Goal: Information Seeking & Learning: Learn about a topic

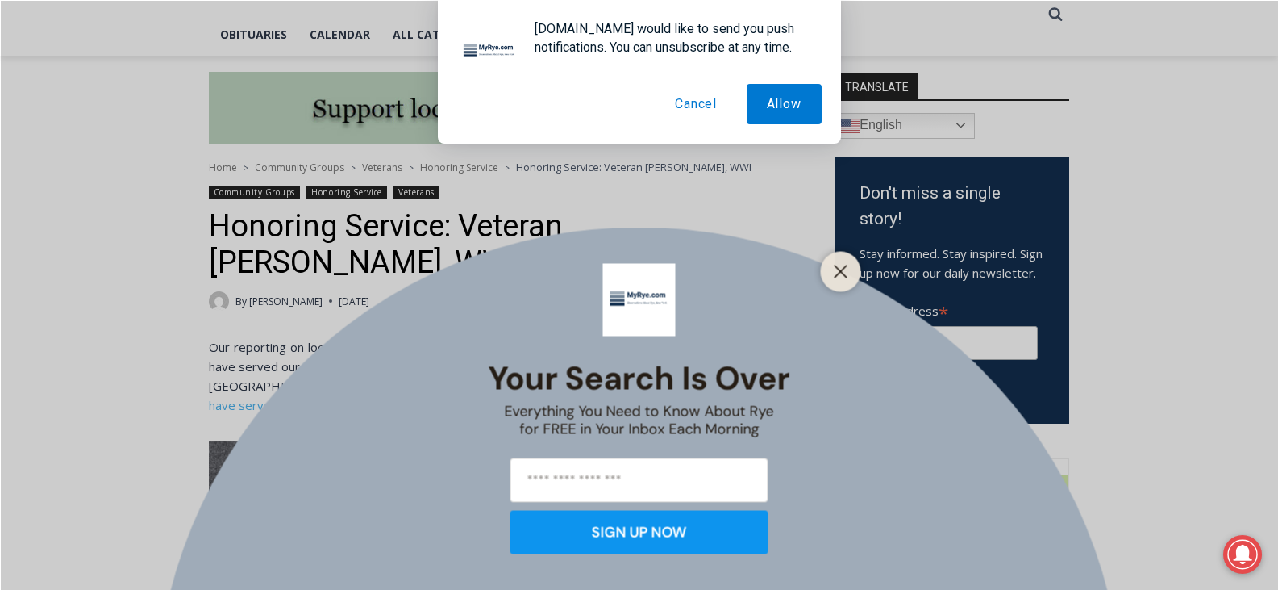
click at [701, 106] on button "Cancel" at bounding box center [696, 104] width 82 height 40
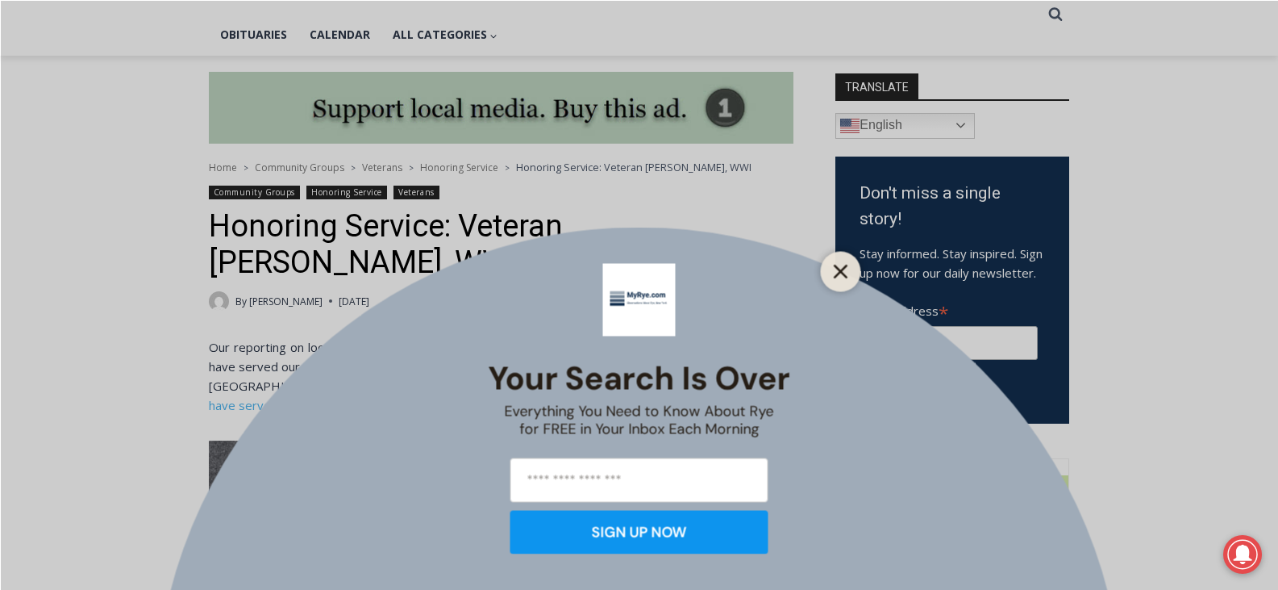
click at [846, 277] on line "Close" at bounding box center [840, 270] width 11 height 11
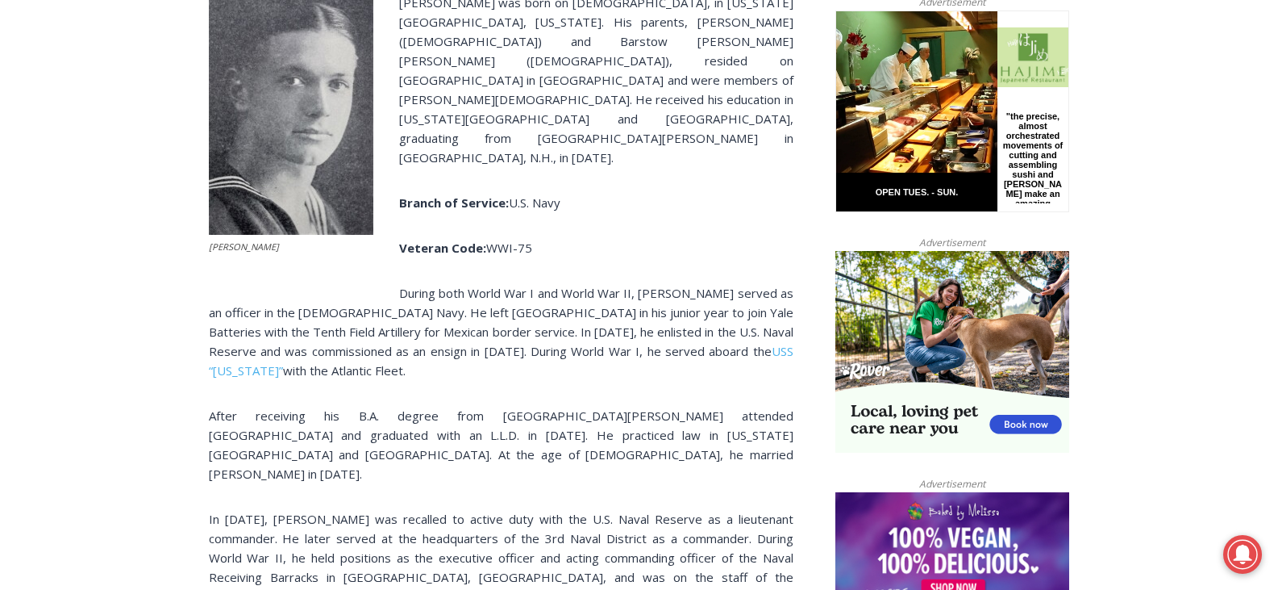
scroll to position [859, 0]
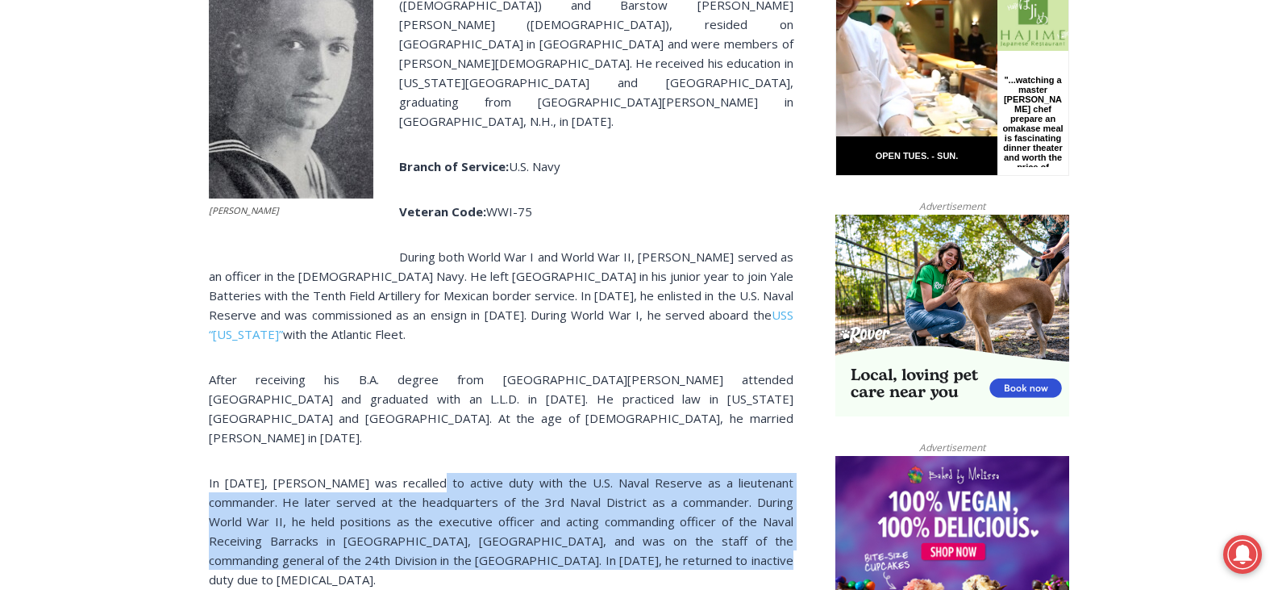
drag, startPoint x: 413, startPoint y: 386, endPoint x: 678, endPoint y: 462, distance: 276.2
click at [678, 473] on p "In [DATE], [PERSON_NAME] was recalled to active duty with the U.S. Naval Reserv…" at bounding box center [501, 531] width 585 height 116
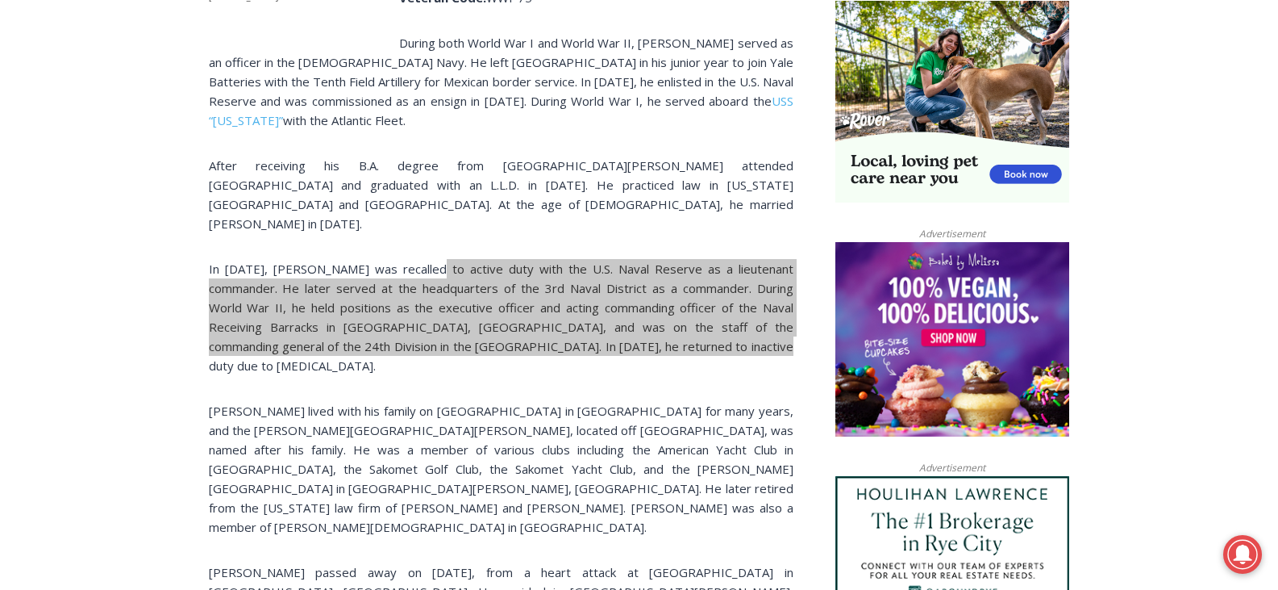
scroll to position [1101, 0]
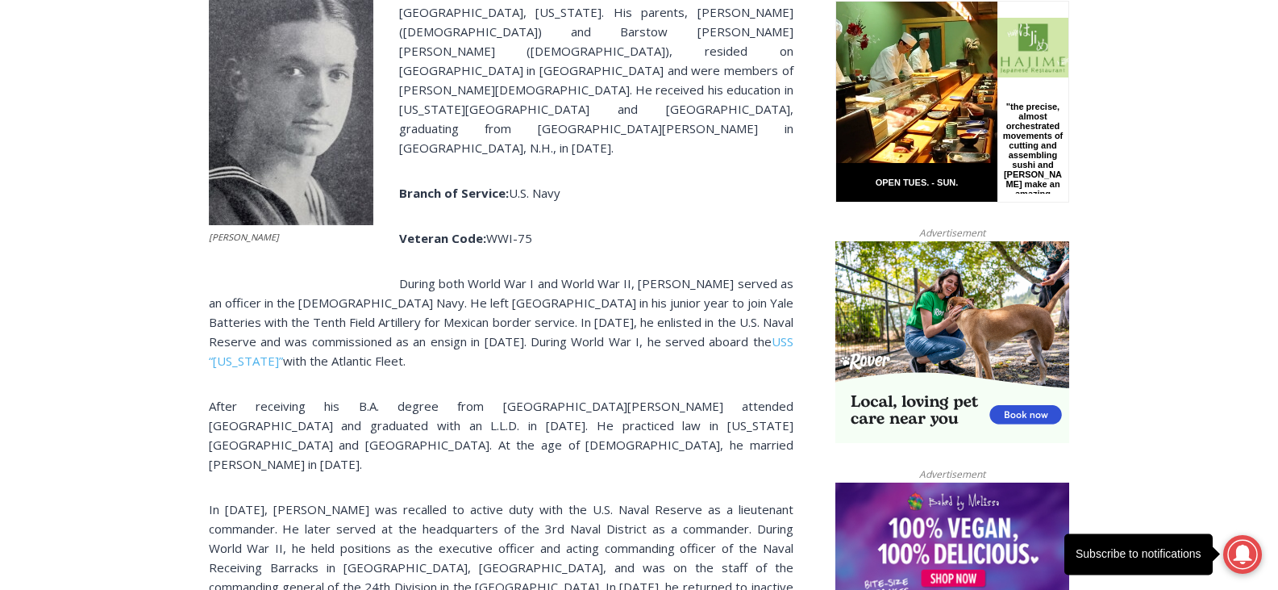
scroll to position [1129, 0]
